Goal: Transaction & Acquisition: Purchase product/service

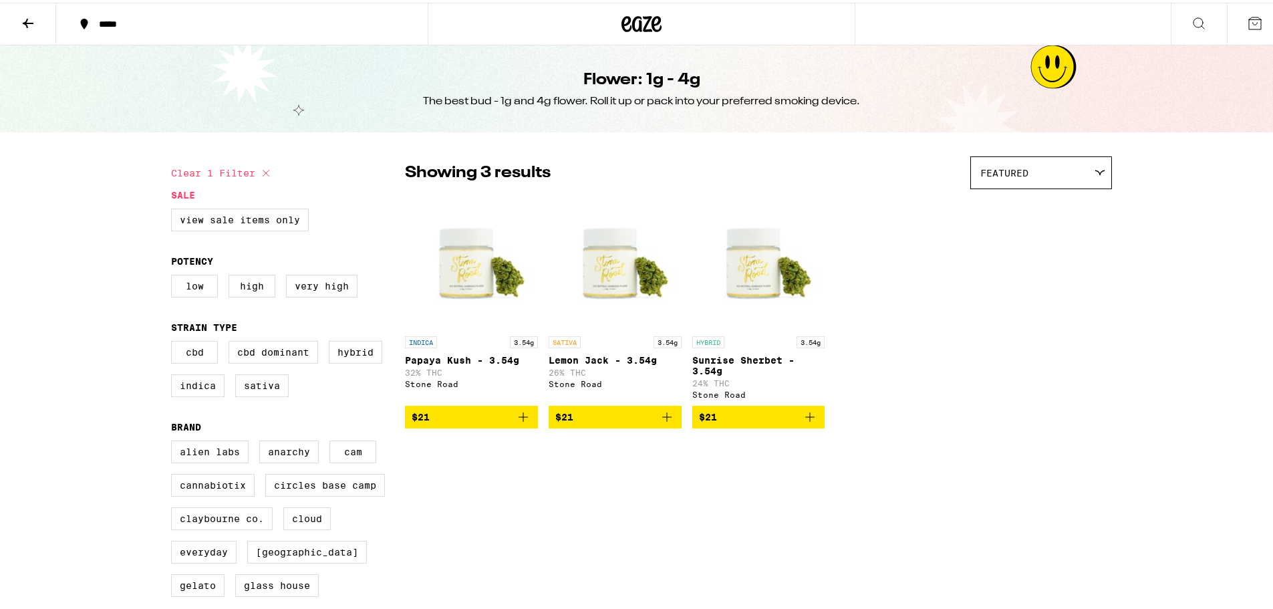
click at [25, 19] on icon at bounding box center [28, 20] width 11 height 9
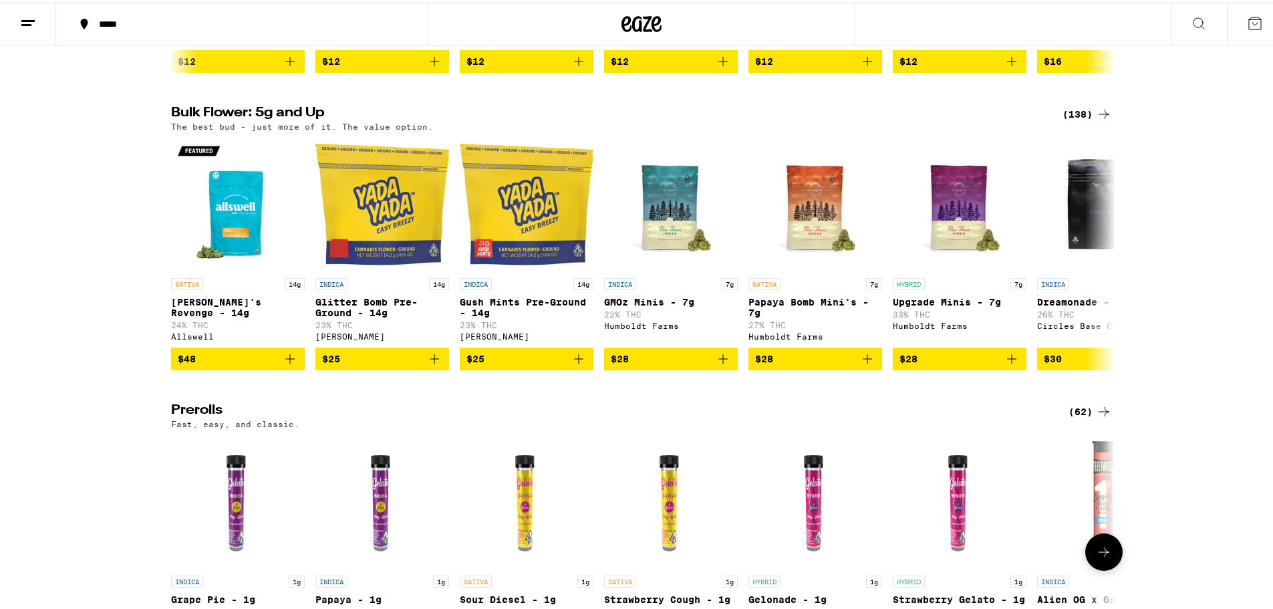
scroll to position [356, 0]
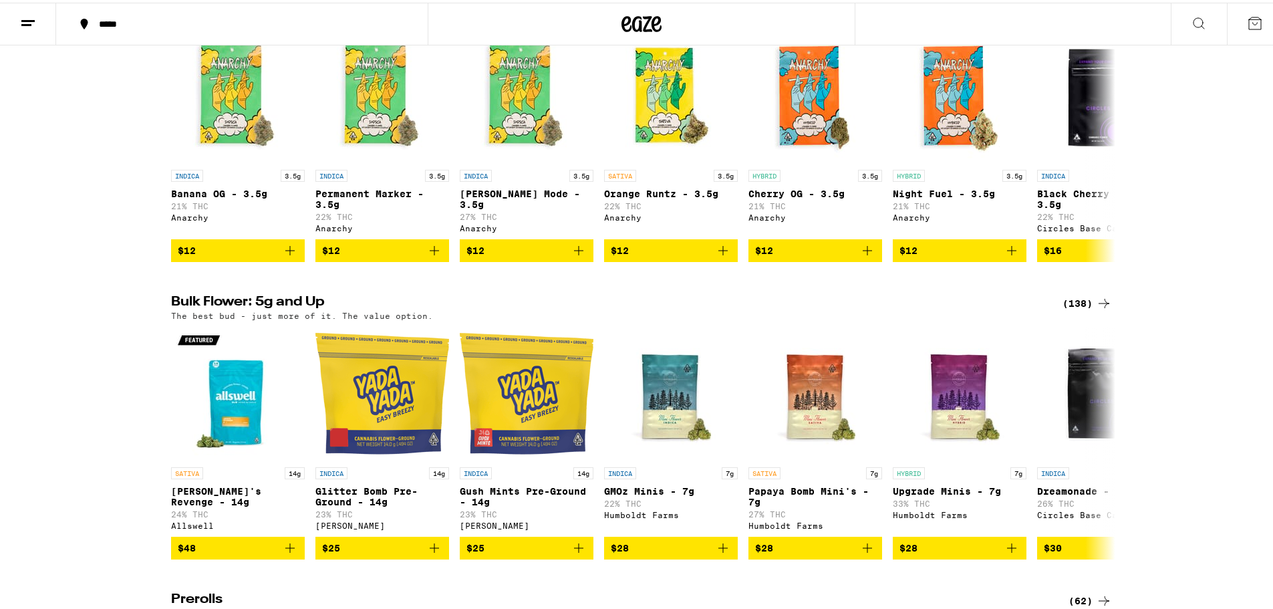
scroll to position [356, 0]
